Goal: Use online tool/utility: Utilize a website feature to perform a specific function

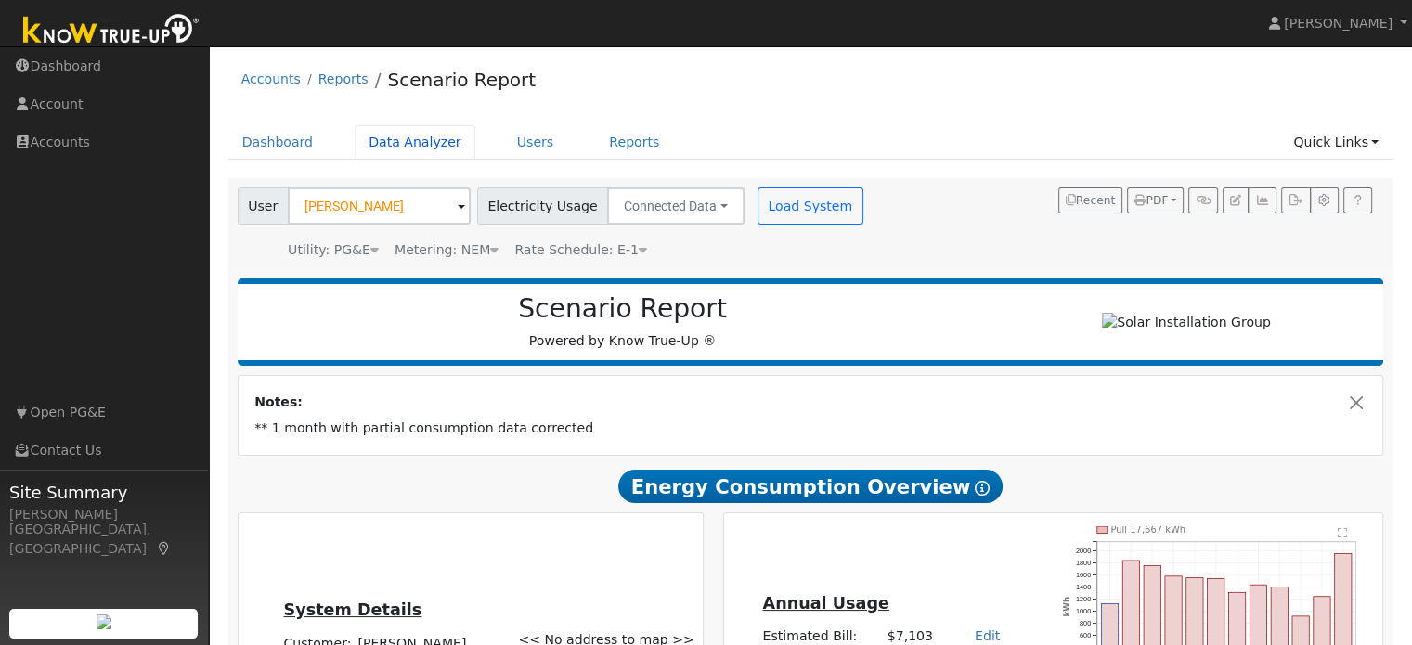
click at [431, 141] on link "Data Analyzer" at bounding box center [415, 142] width 121 height 34
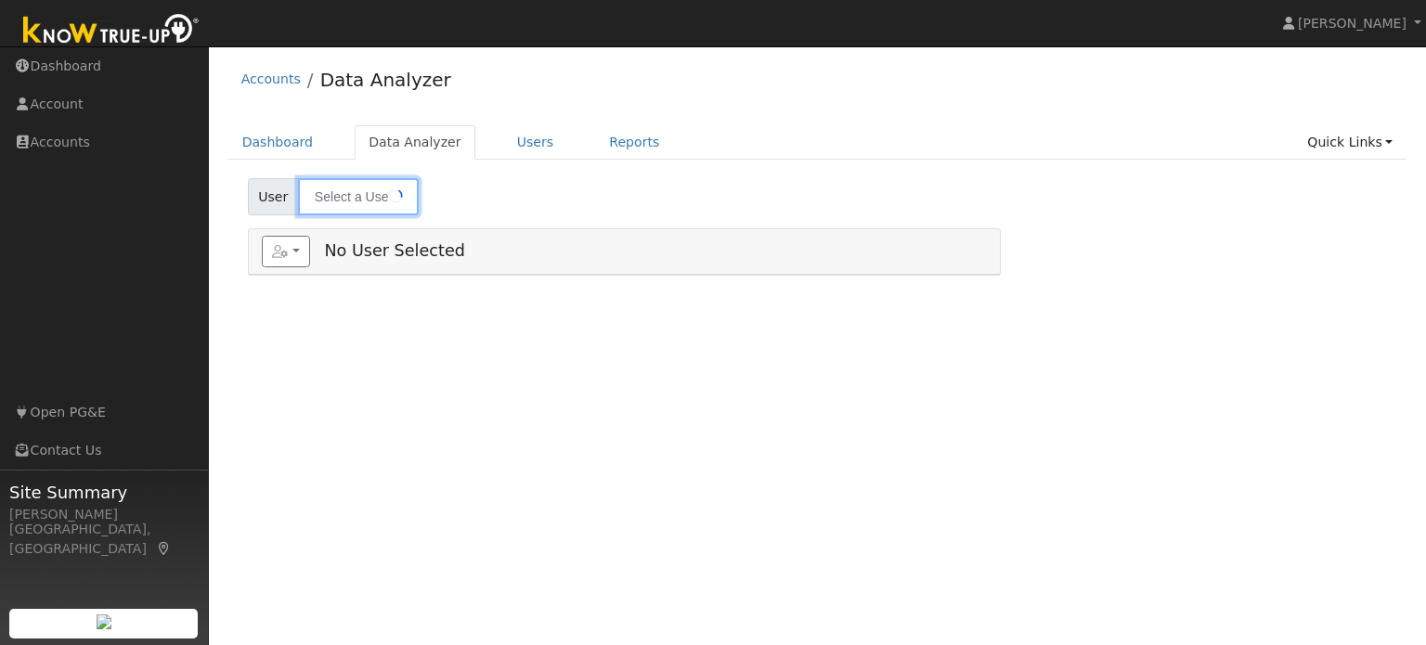
type input "[PERSON_NAME]"
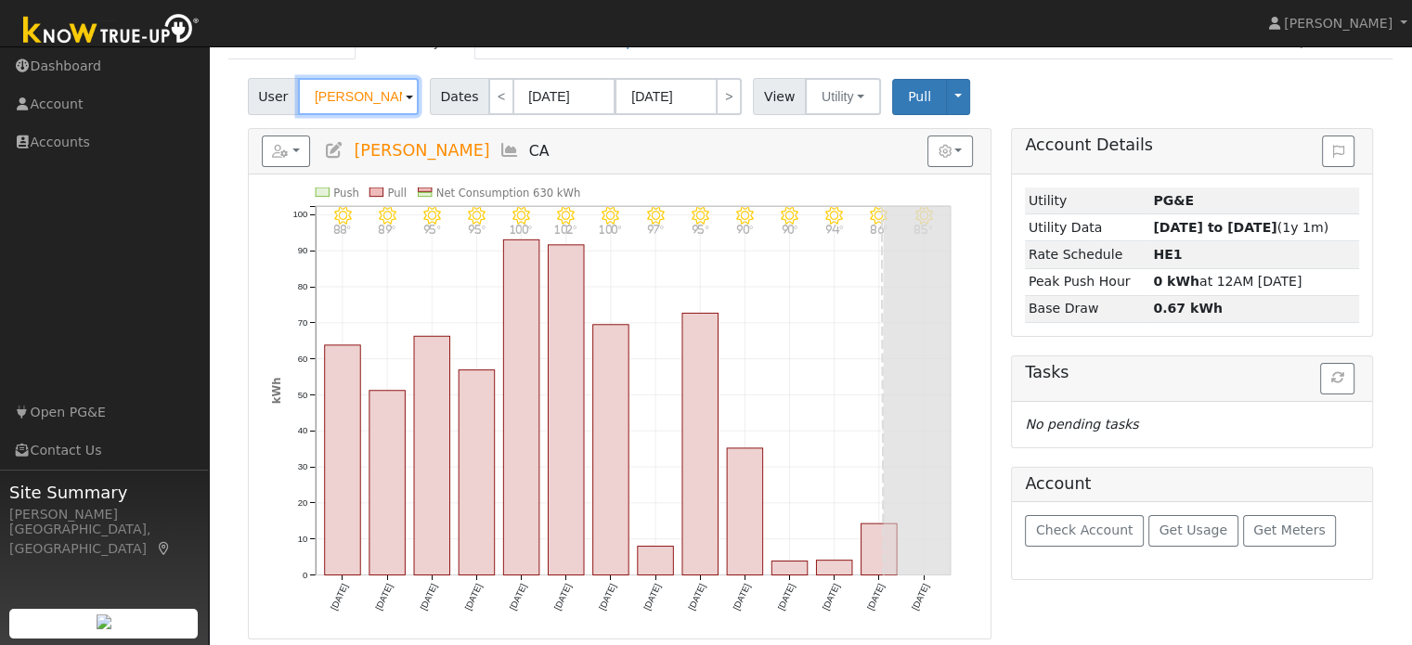
scroll to position [101, 0]
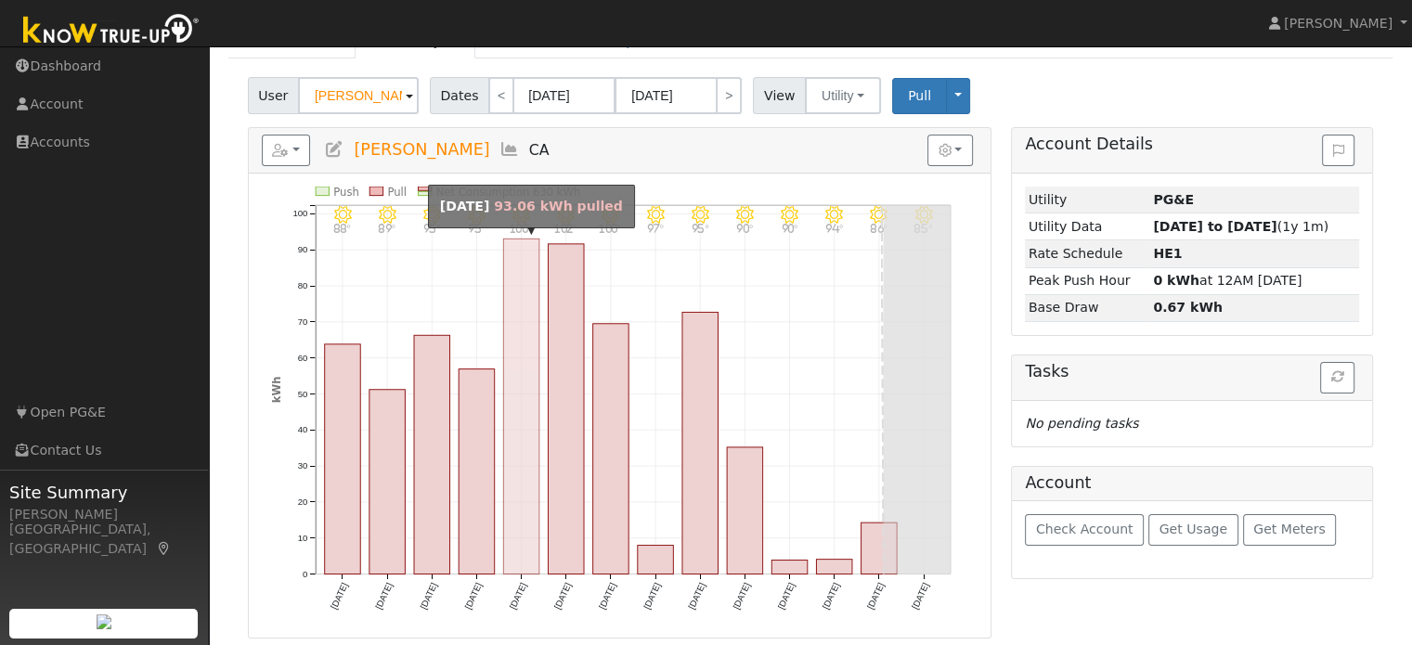
click at [534, 568] on rect "onclick=""" at bounding box center [521, 406] width 36 height 335
type input "[DATE]"
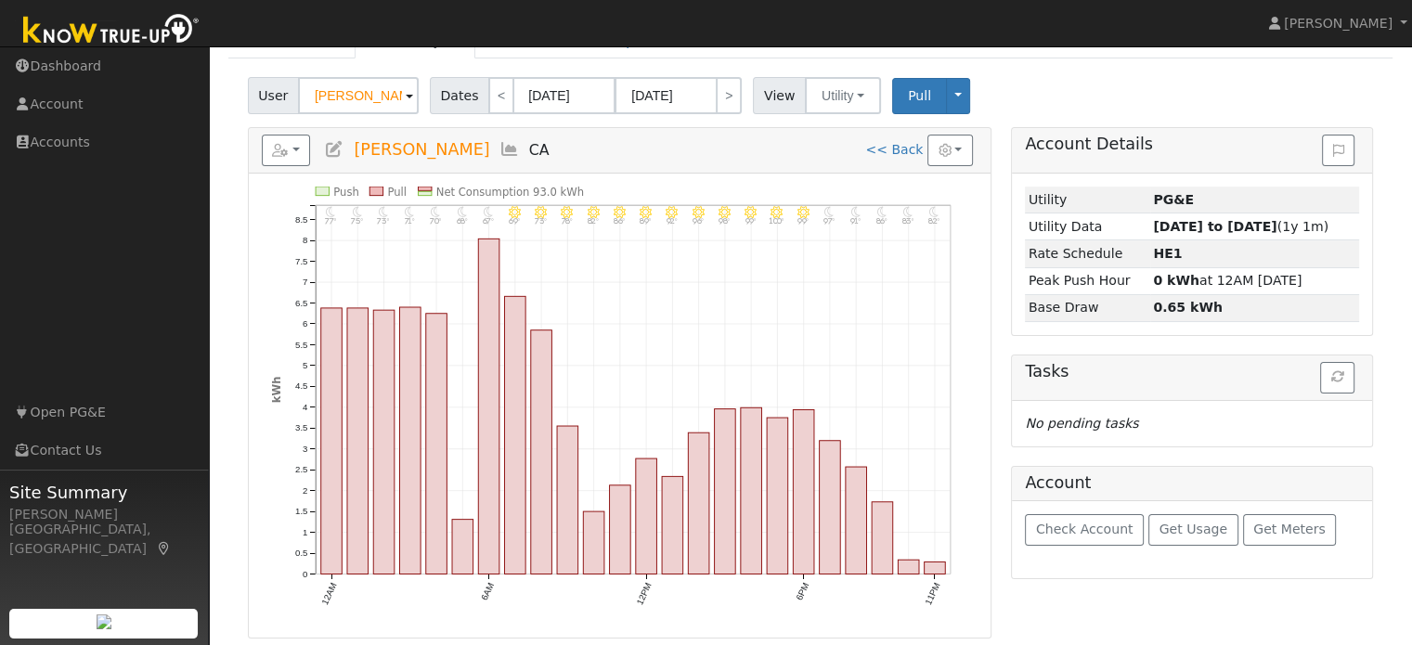
click at [434, 589] on icon "11PM - Clear 82° 10PM - Clear 83° 9PM - Clear 86° 8PM - Clear 91° 7PM - Clear 9…" at bounding box center [619, 412] width 697 height 450
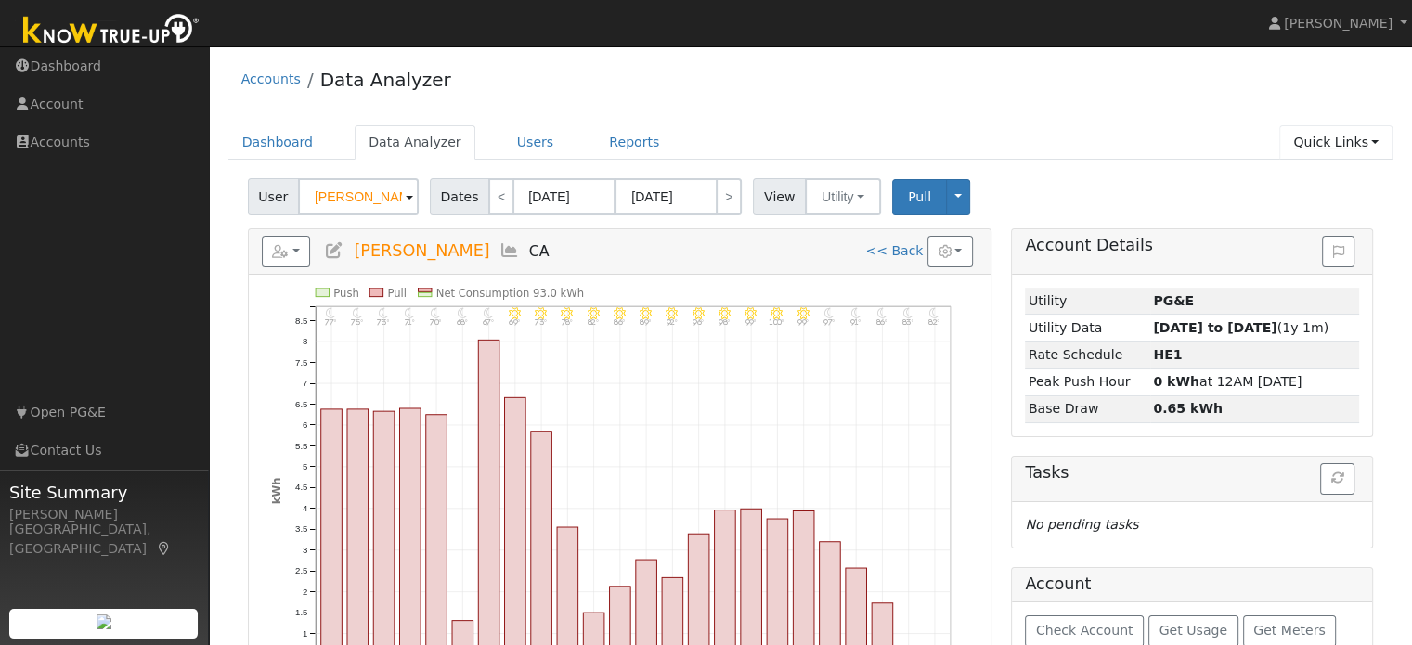
click at [1343, 135] on link "Quick Links" at bounding box center [1335, 142] width 113 height 34
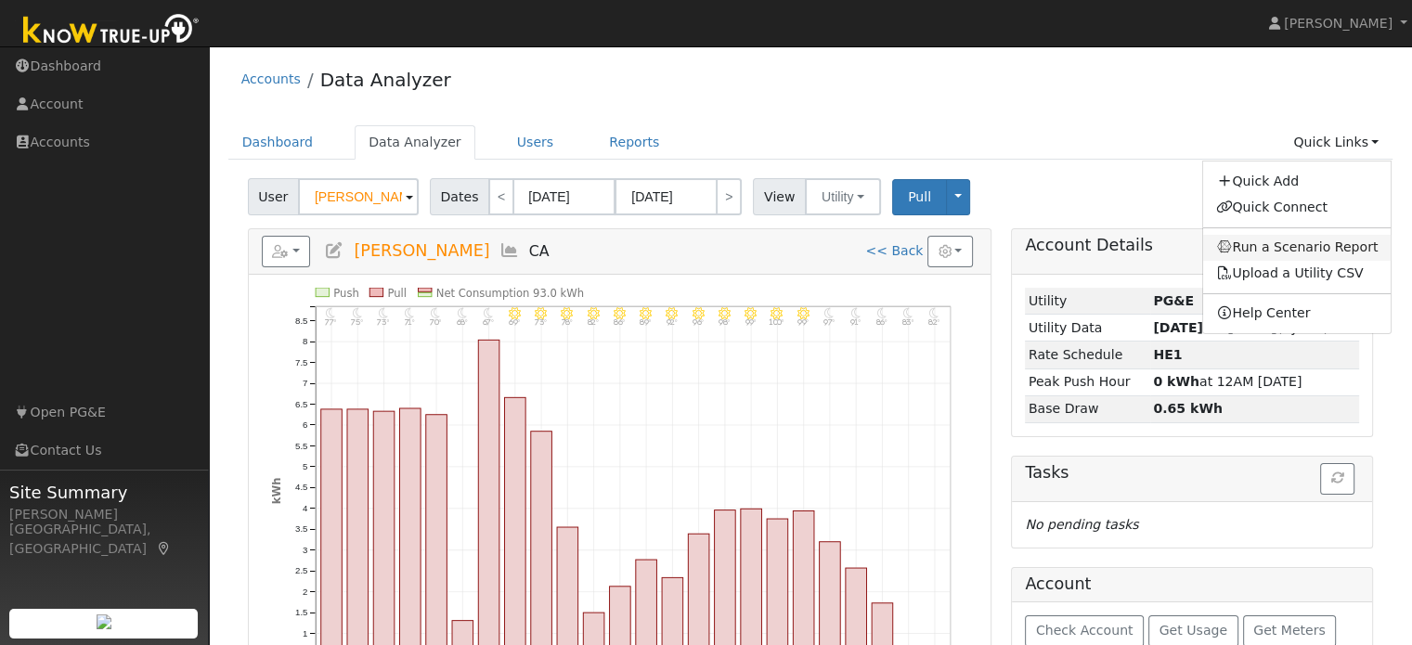
click at [1282, 257] on link "Run a Scenario Report" at bounding box center [1297, 248] width 188 height 26
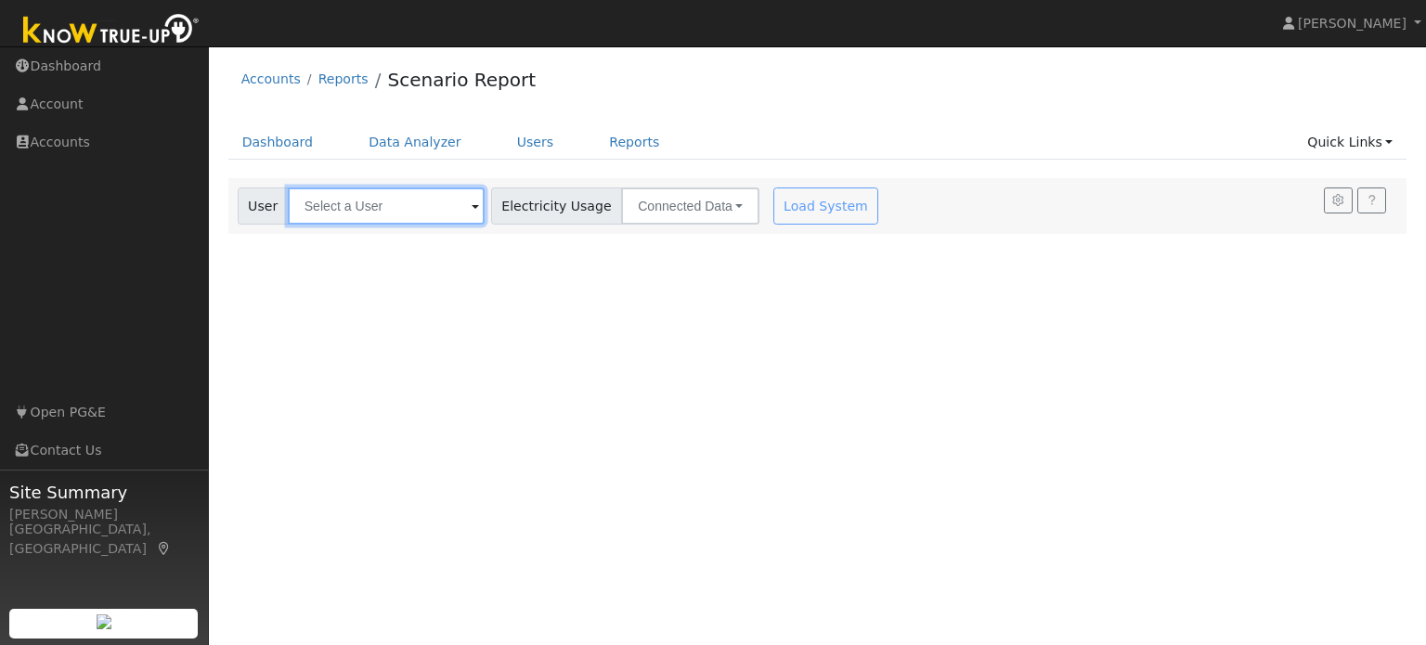
click at [425, 224] on input "text" at bounding box center [386, 205] width 197 height 37
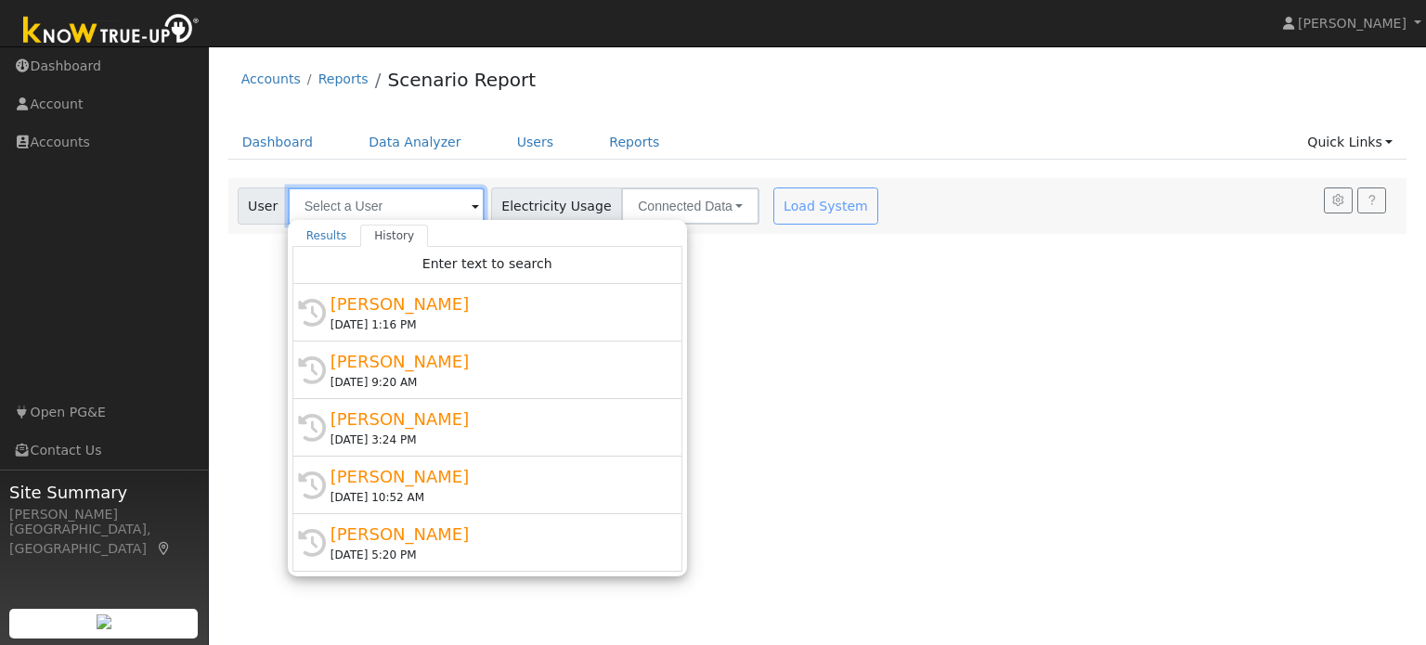
click at [423, 212] on input "text" at bounding box center [386, 205] width 197 height 37
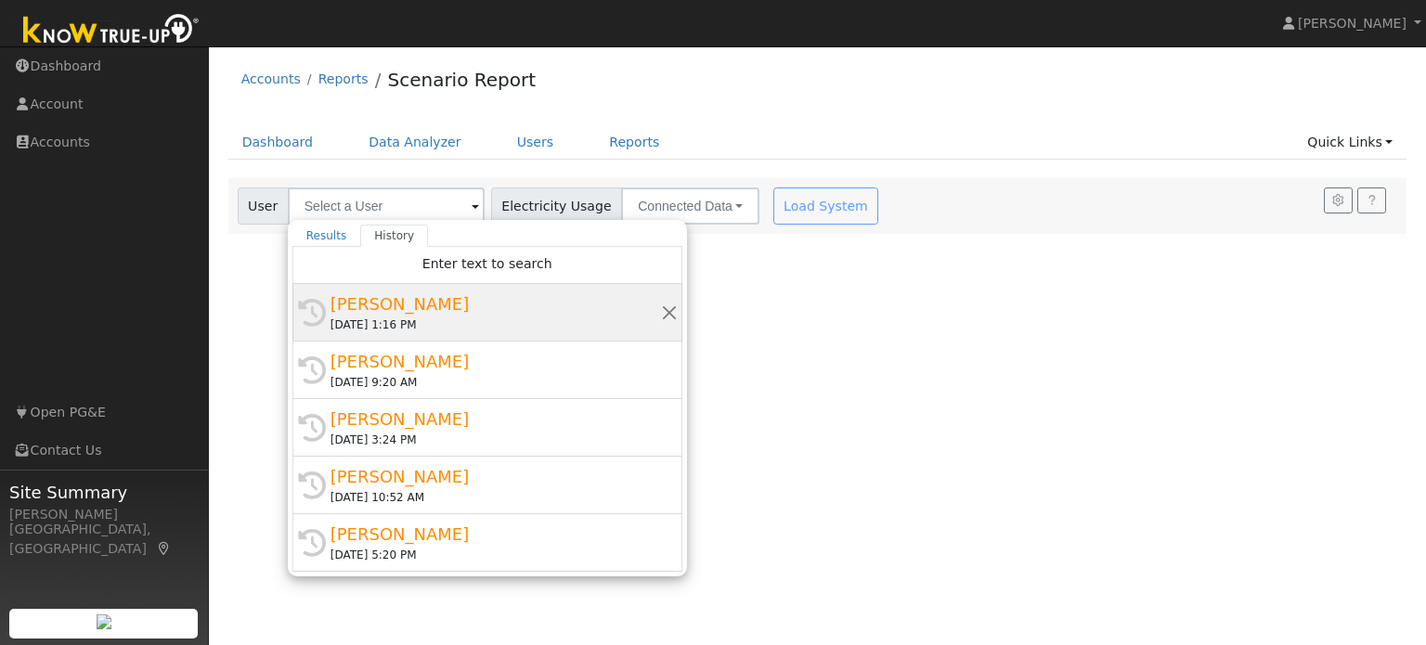
click at [408, 317] on div "08/18/2025 1:16 PM" at bounding box center [495, 325] width 330 height 17
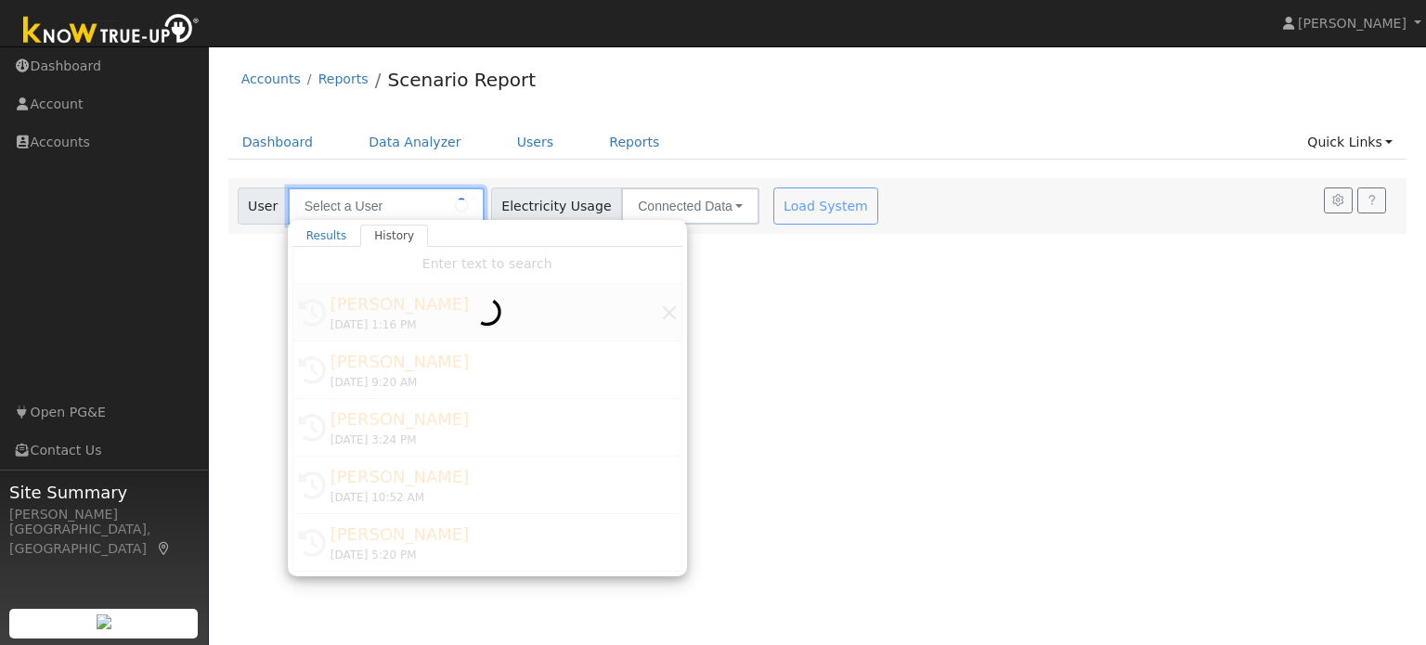
type input "[PERSON_NAME]"
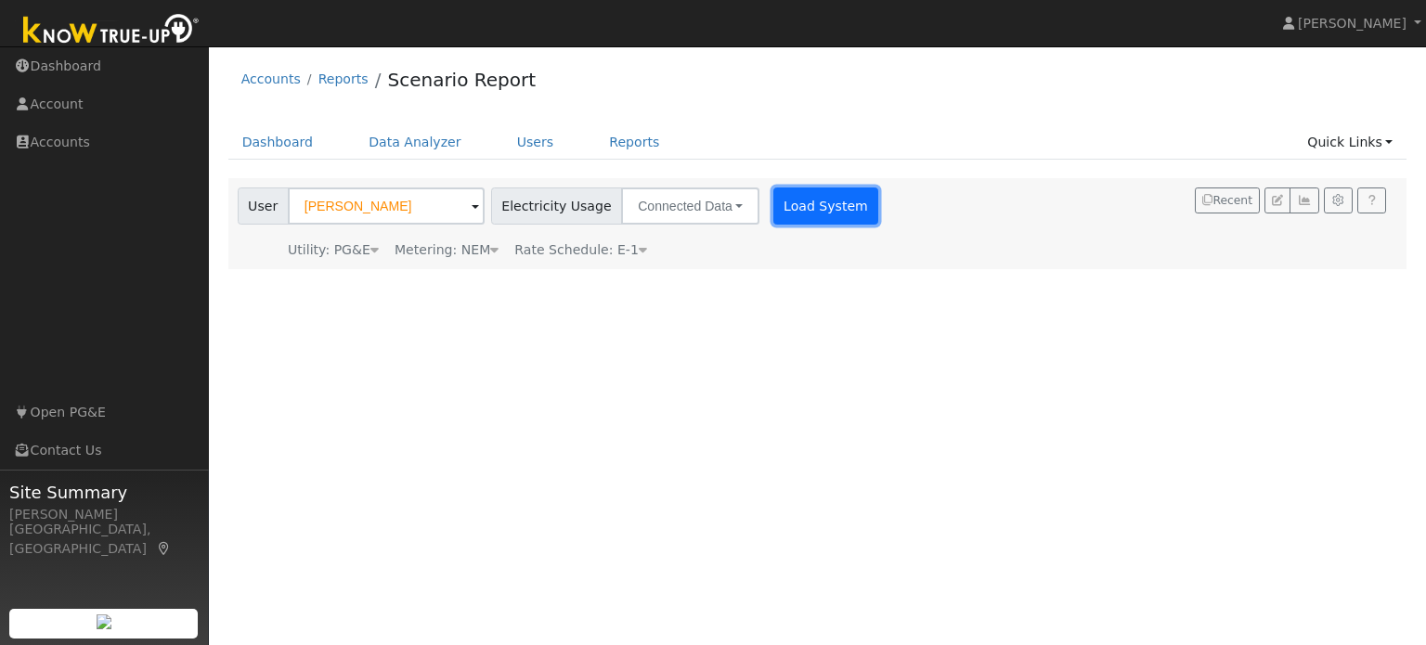
click at [839, 208] on button "Load System" at bounding box center [826, 205] width 106 height 37
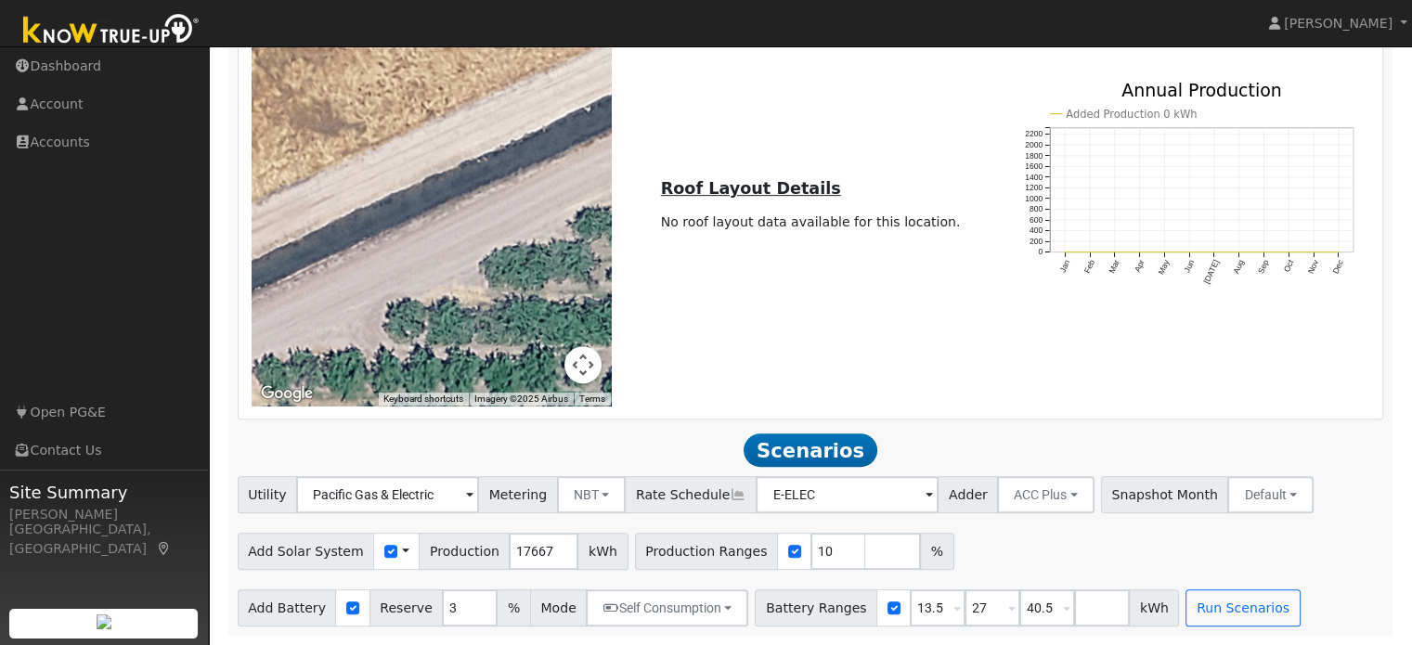
scroll to position [860, 0]
drag, startPoint x: 797, startPoint y: 550, endPoint x: 718, endPoint y: 550, distance: 78.9
click at [742, 560] on div "Production Ranges 10 %" at bounding box center [794, 551] width 319 height 37
type input "110"
type input "115"
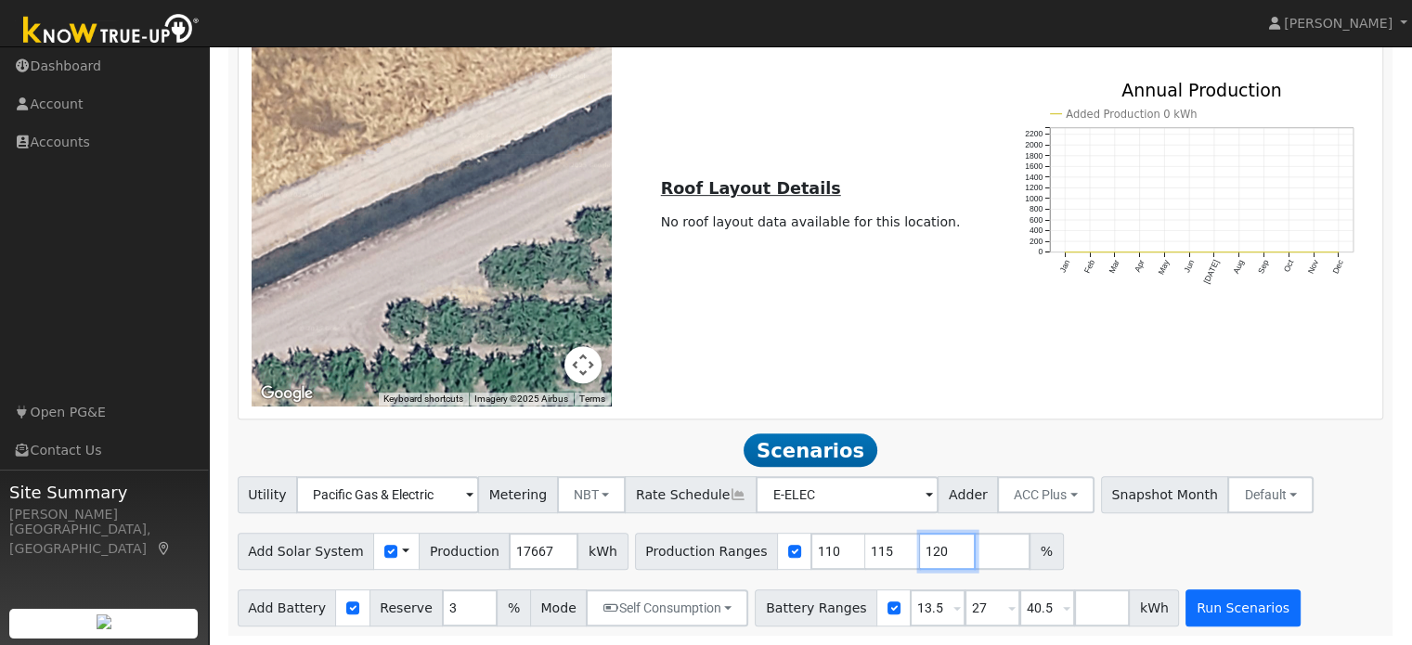
type input "120"
click at [1210, 620] on button "Run Scenarios" at bounding box center [1242, 607] width 114 height 37
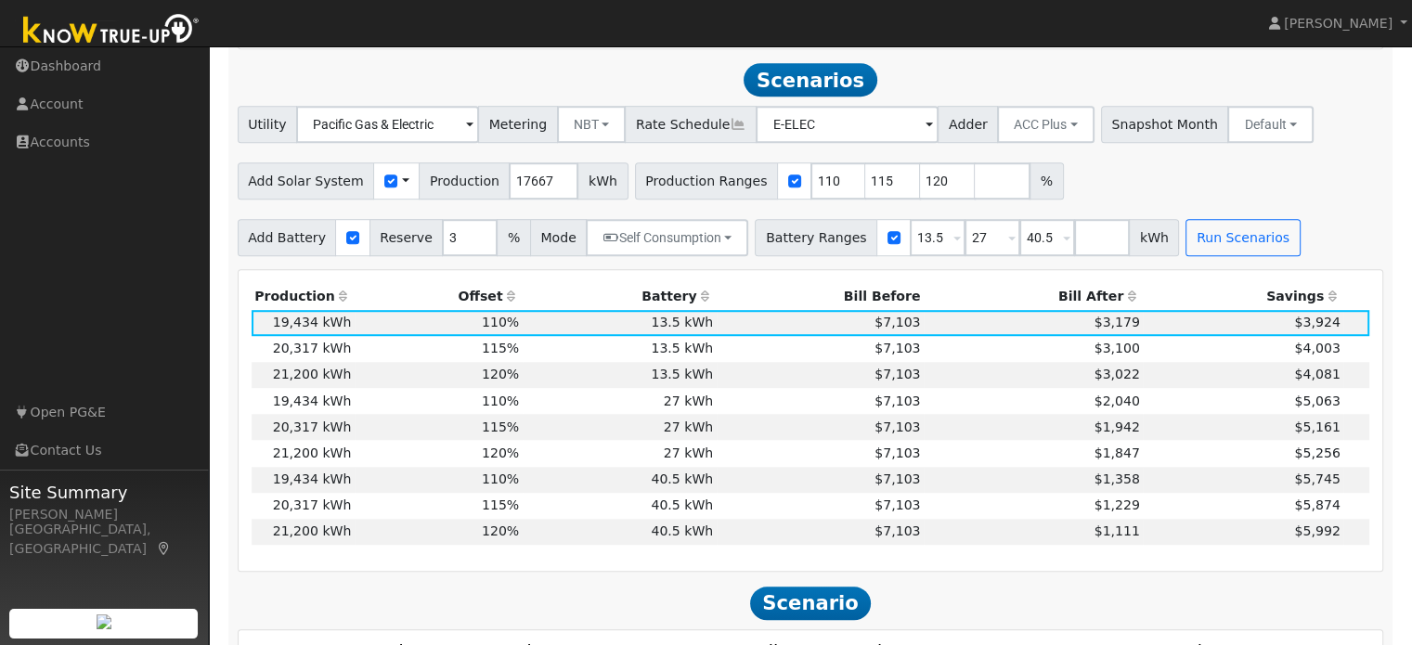
scroll to position [1235, 0]
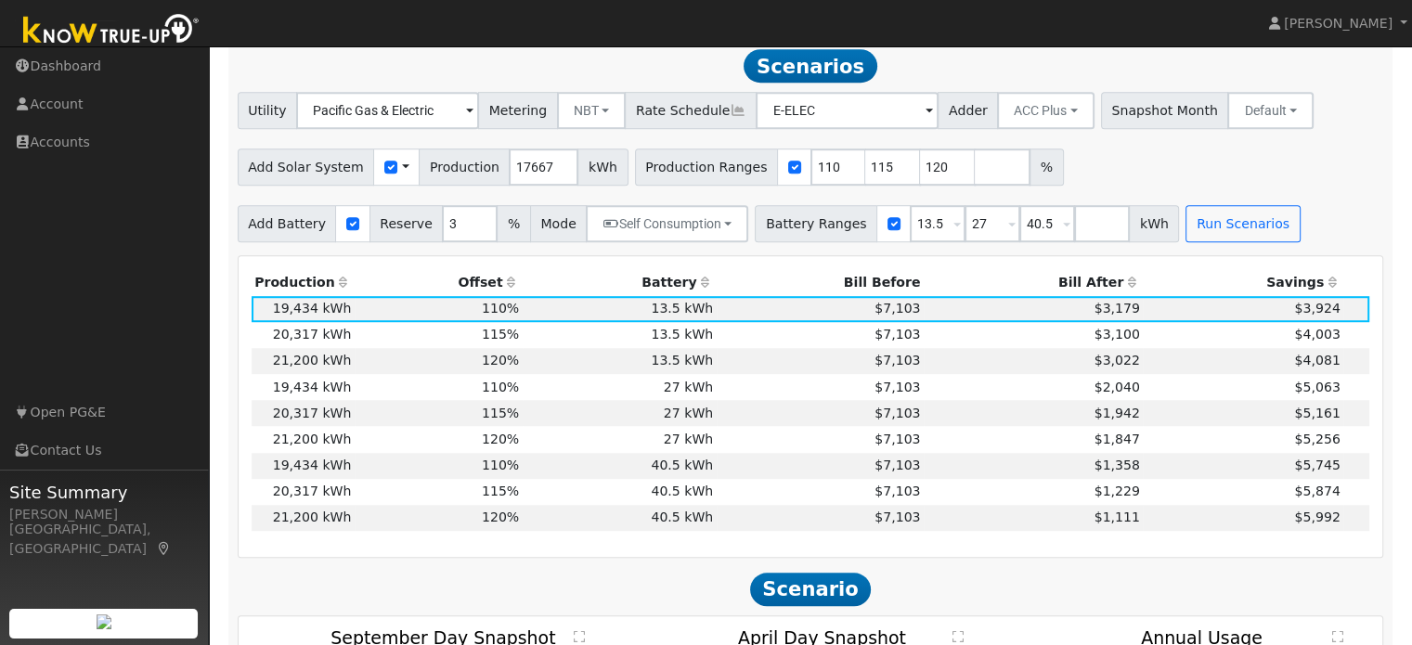
click at [1107, 282] on th "Bill After" at bounding box center [1033, 283] width 219 height 26
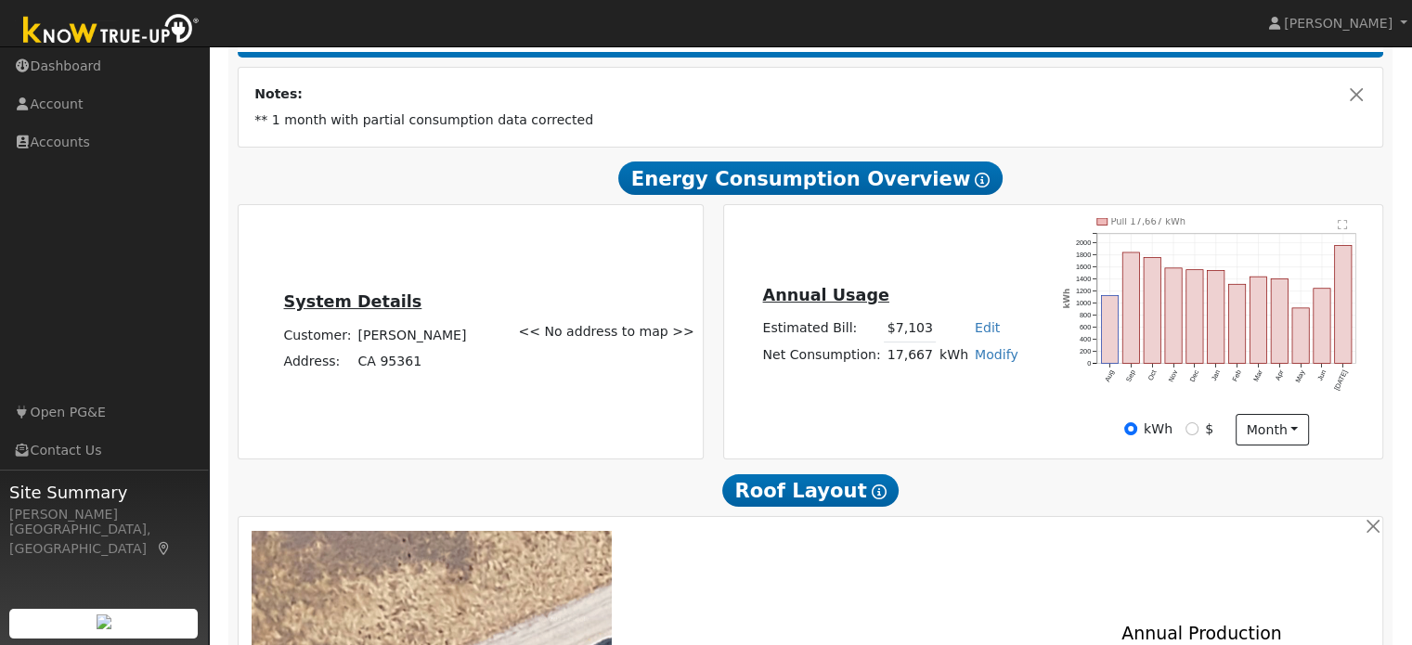
scroll to position [307, 0]
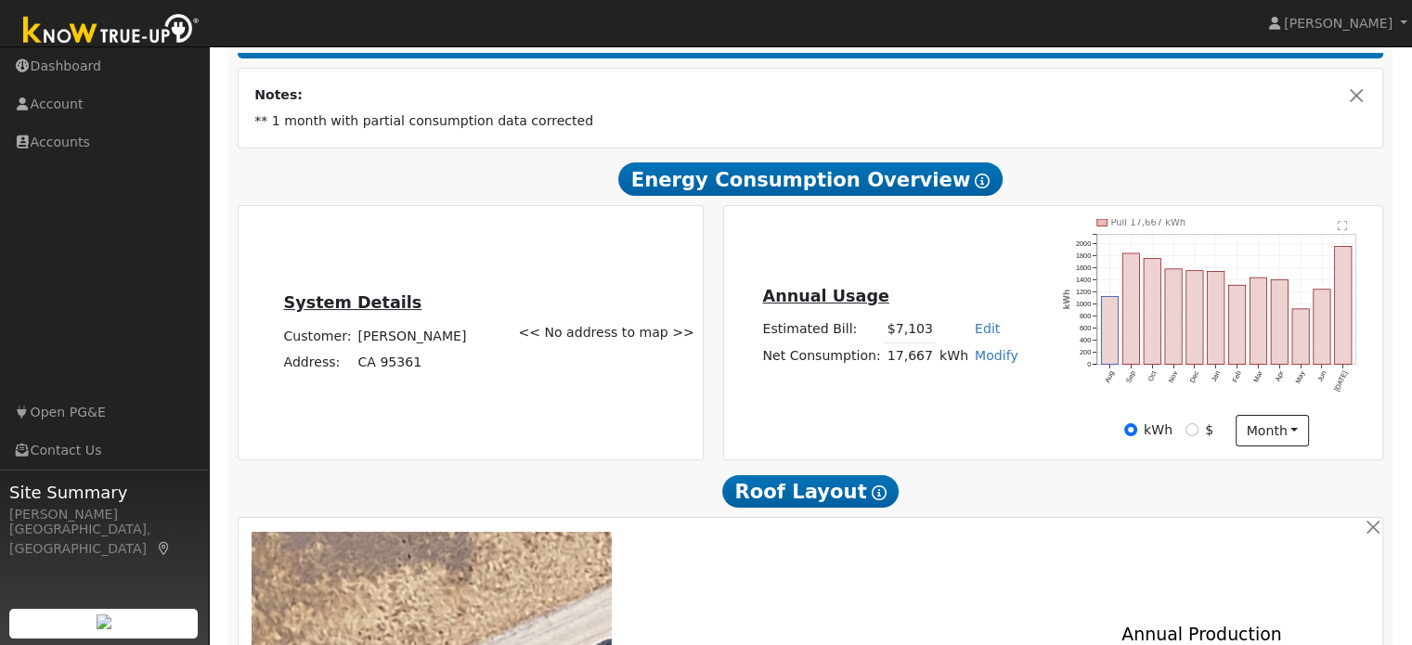
click at [683, 487] on h2 "Roof Layout Show Help" at bounding box center [811, 491] width 1146 height 34
click at [746, 389] on div "Annual Usage Estimated Bill: $7,103 Edit Estimated Bill $ Annual Net Consumptio…" at bounding box center [1053, 332] width 653 height 226
click at [715, 381] on div "Annual Usage Estimated Bill: $7,103 Edit Estimated Bill $ Annual Net Consumptio…" at bounding box center [1053, 332] width 680 height 255
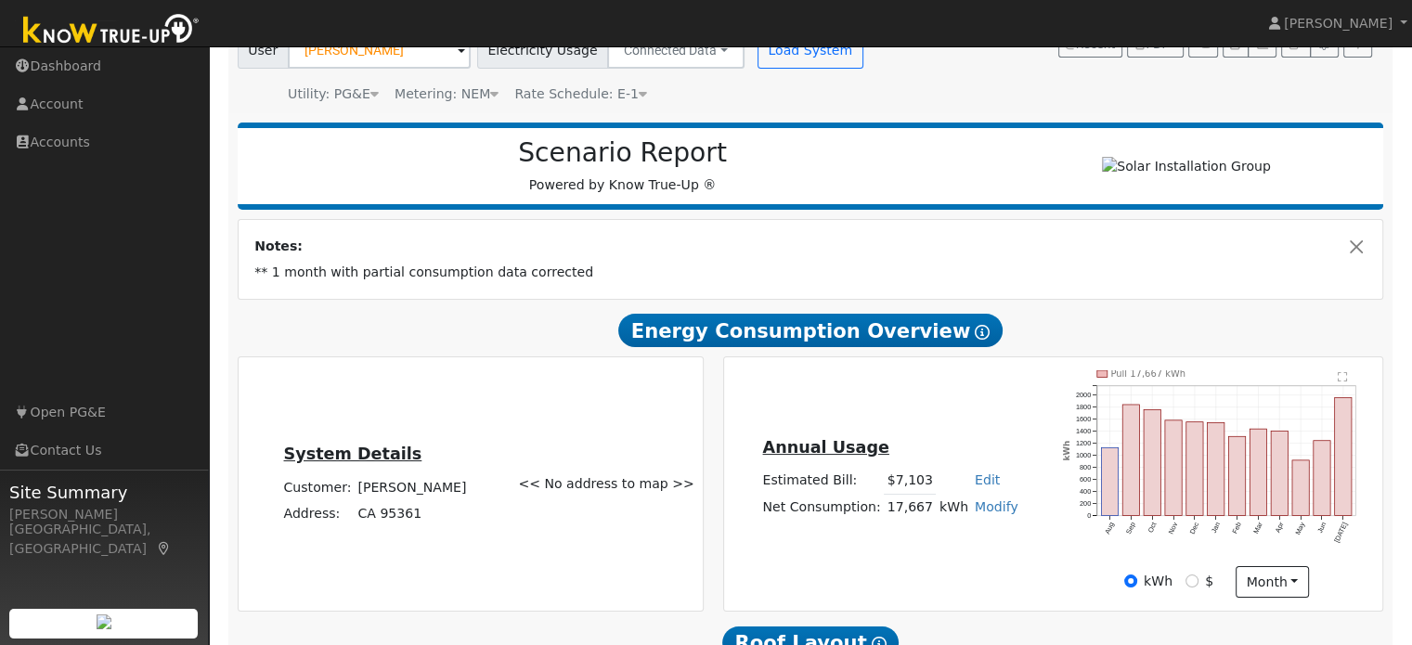
scroll to position [0, 0]
